Goal: Check status

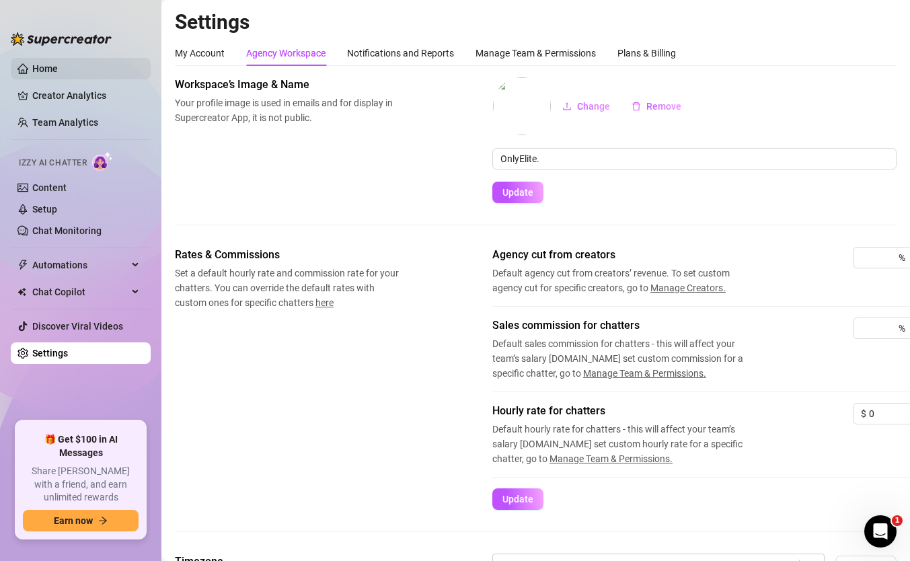
click at [58, 73] on link "Home" at bounding box center [45, 68] width 26 height 11
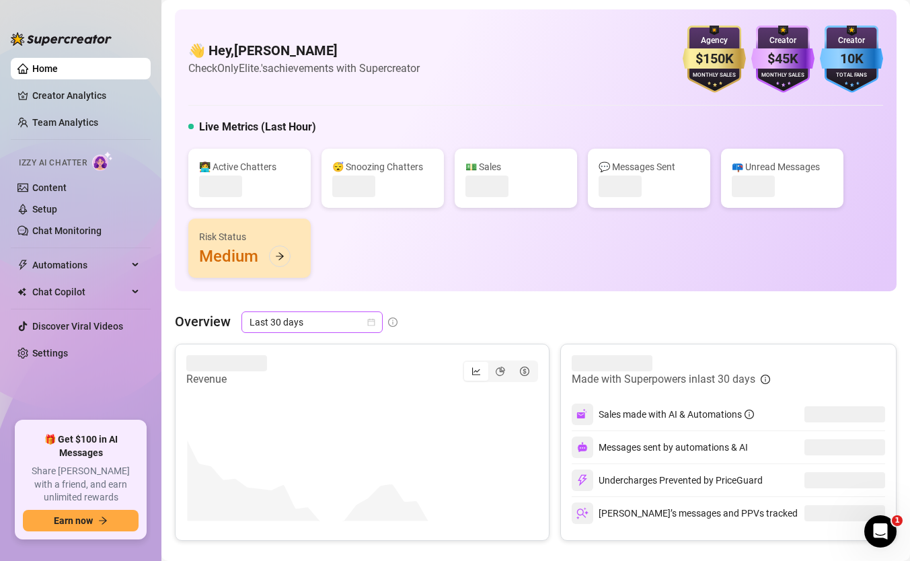
click at [336, 285] on div "👋 Hey, daniel estrin Check OnlyElite.'s achievements with Supercreator $150K Ag…" at bounding box center [536, 150] width 722 height 282
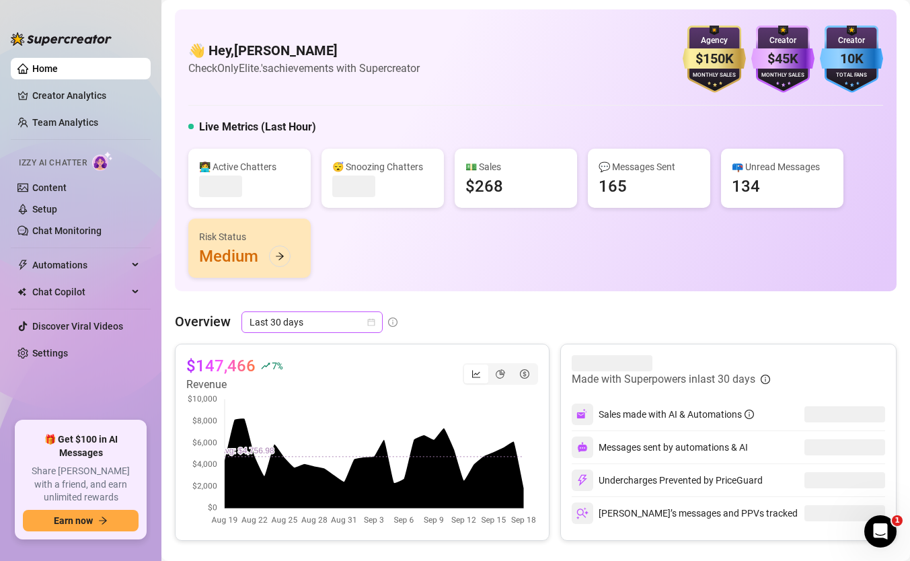
click at [330, 318] on span "Last 30 days" at bounding box center [312, 322] width 125 height 20
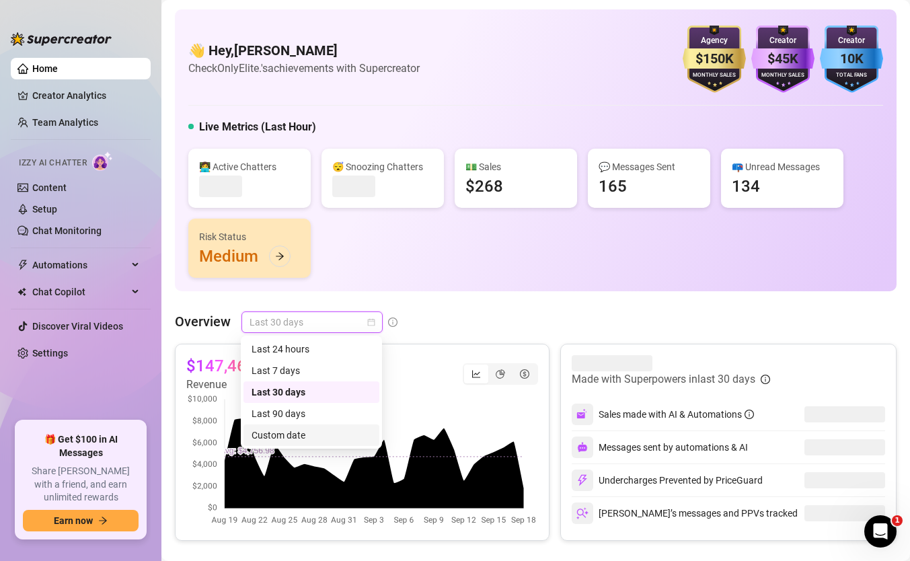
click at [310, 425] on div "Custom date" at bounding box center [312, 436] width 136 height 22
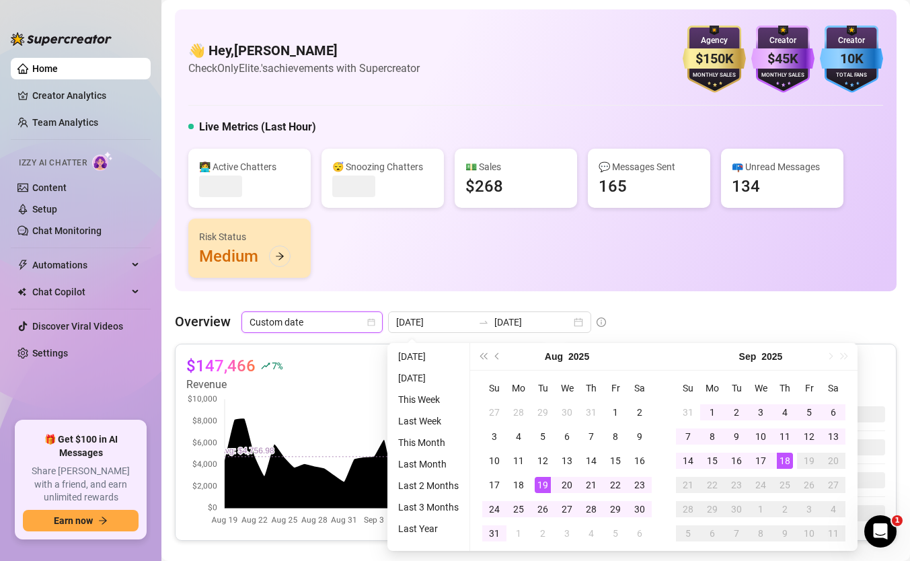
type input "2025-09-17"
type input "2025-08-19"
type input "2025-09-18"
type input "2025-09-01"
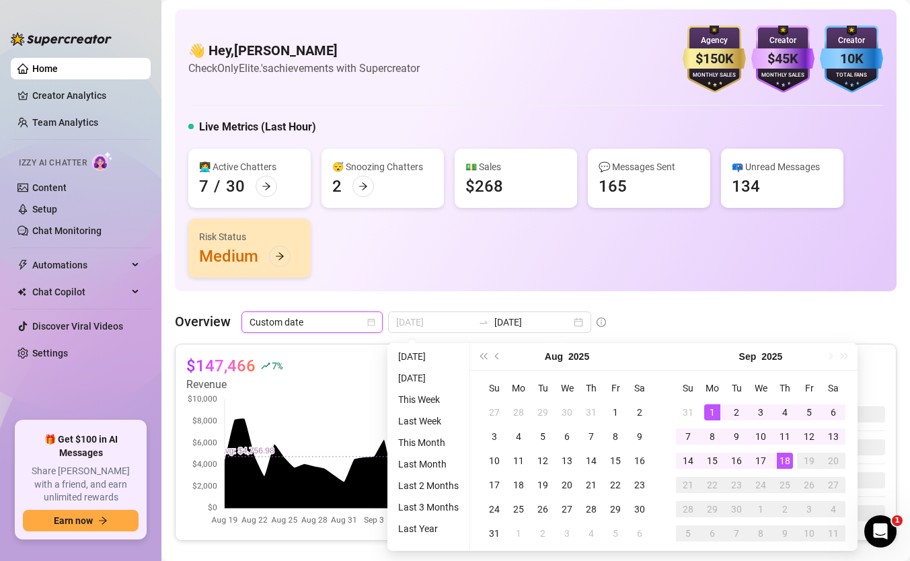
click at [718, 413] on div "1" at bounding box center [713, 412] width 16 height 16
type input "2025-09-18"
click at [780, 459] on div "18" at bounding box center [785, 461] width 16 height 16
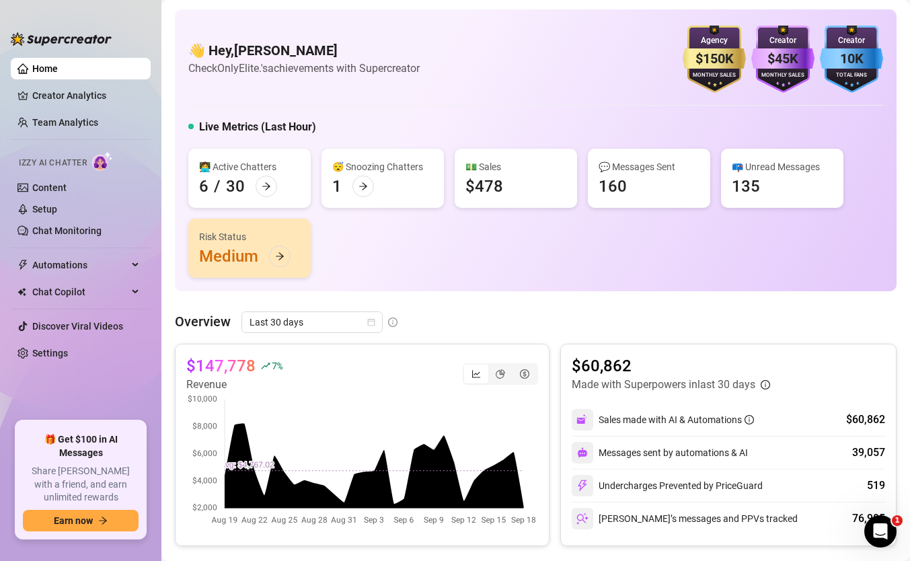
click at [340, 328] on span "Last 30 days" at bounding box center [312, 322] width 125 height 20
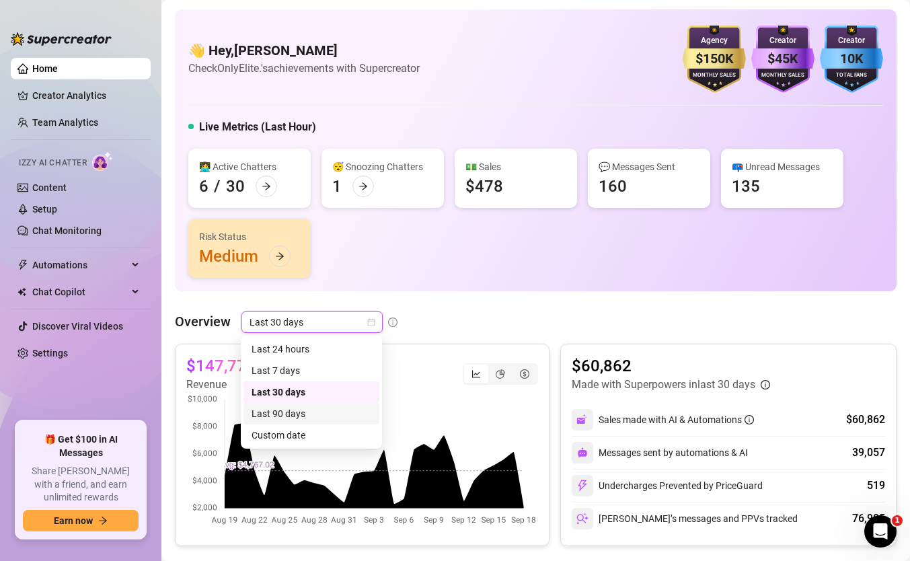
click at [421, 408] on canvas at bounding box center [362, 460] width 352 height 135
